Goal: Task Accomplishment & Management: Complete application form

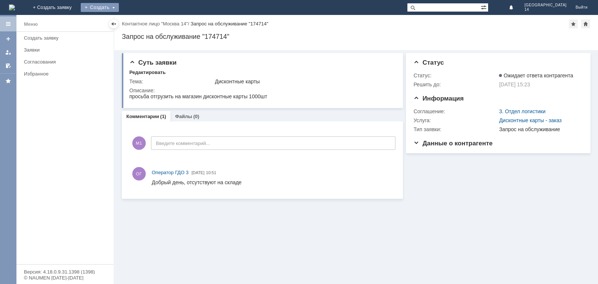
click at [119, 5] on div "Создать" at bounding box center [100, 7] width 38 height 9
click at [139, 19] on link "Заявка" at bounding box center [110, 22] width 57 height 9
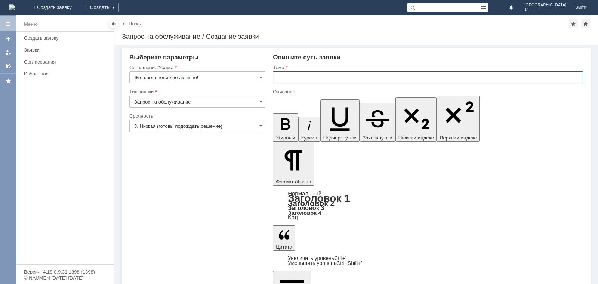
click at [280, 75] on input "text" at bounding box center [428, 77] width 310 height 12
type input "оч"
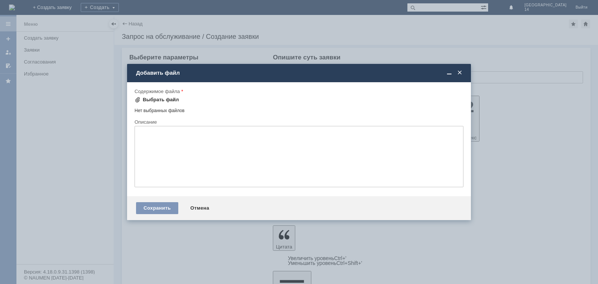
click at [143, 96] on div "Выбрать файл" at bounding box center [156, 99] width 44 height 9
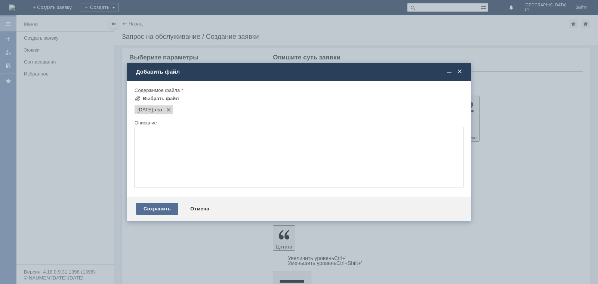
click at [156, 210] on div "Сохранить" at bounding box center [157, 209] width 42 height 12
